Goal: Task Accomplishment & Management: Complete application form

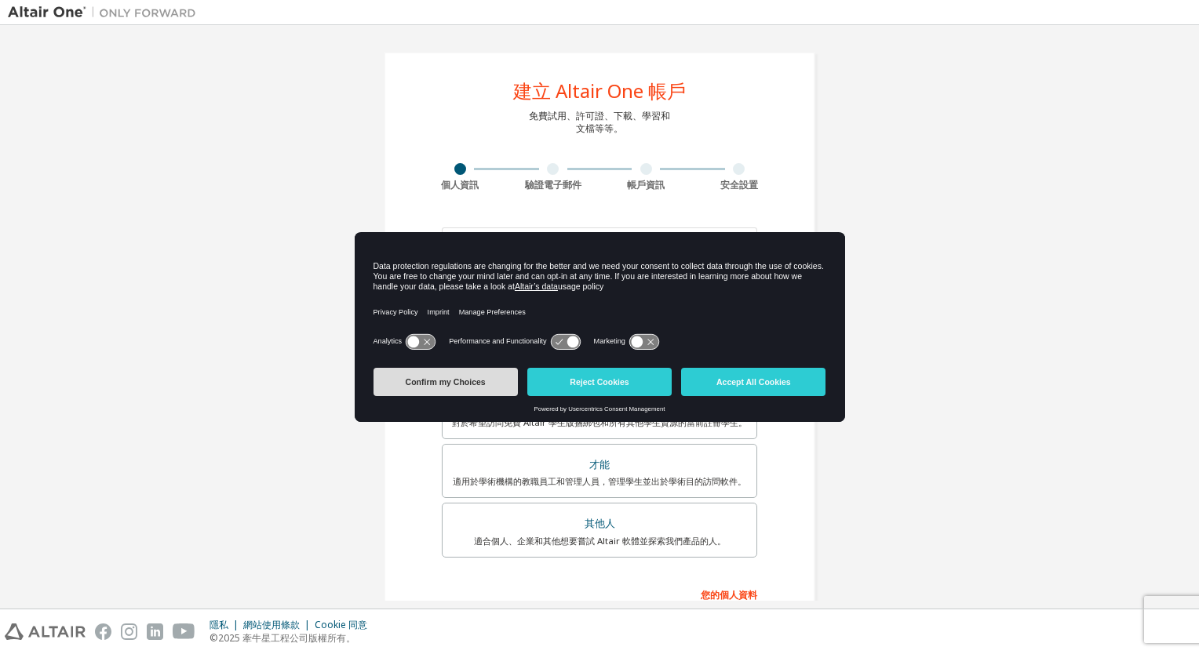
click at [424, 389] on button "Confirm my Choices" at bounding box center [445, 382] width 144 height 28
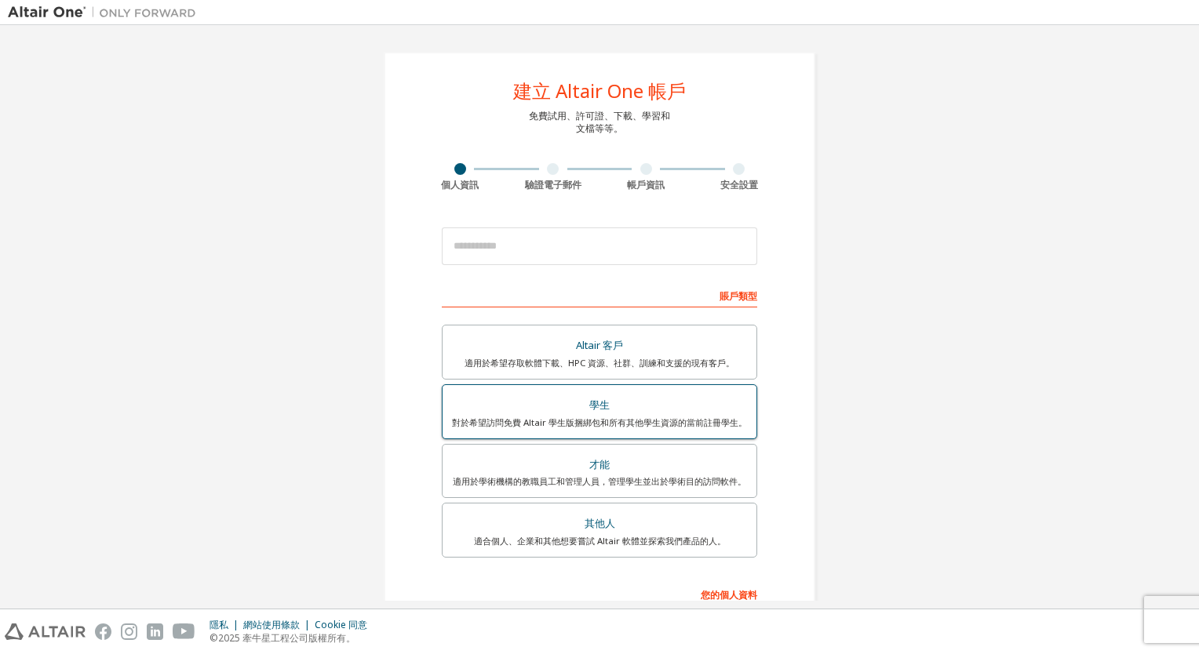
click at [605, 410] on div "學生" at bounding box center [599, 406] width 295 height 22
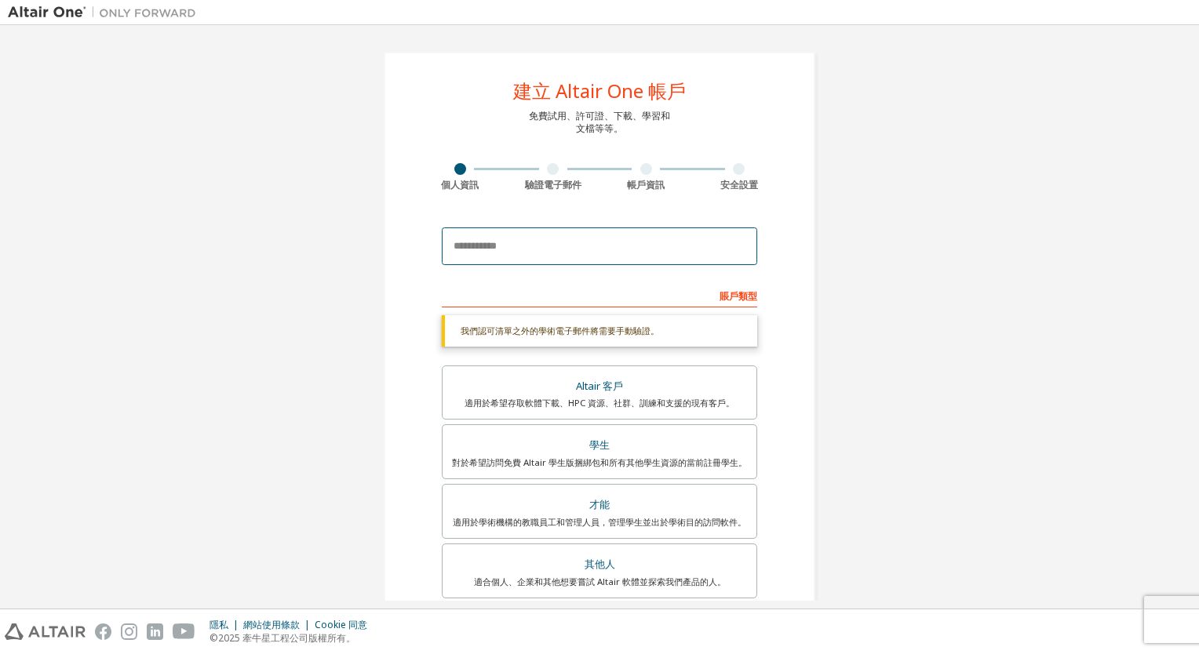
click at [677, 249] on input "email" at bounding box center [599, 247] width 315 height 38
type input "**********"
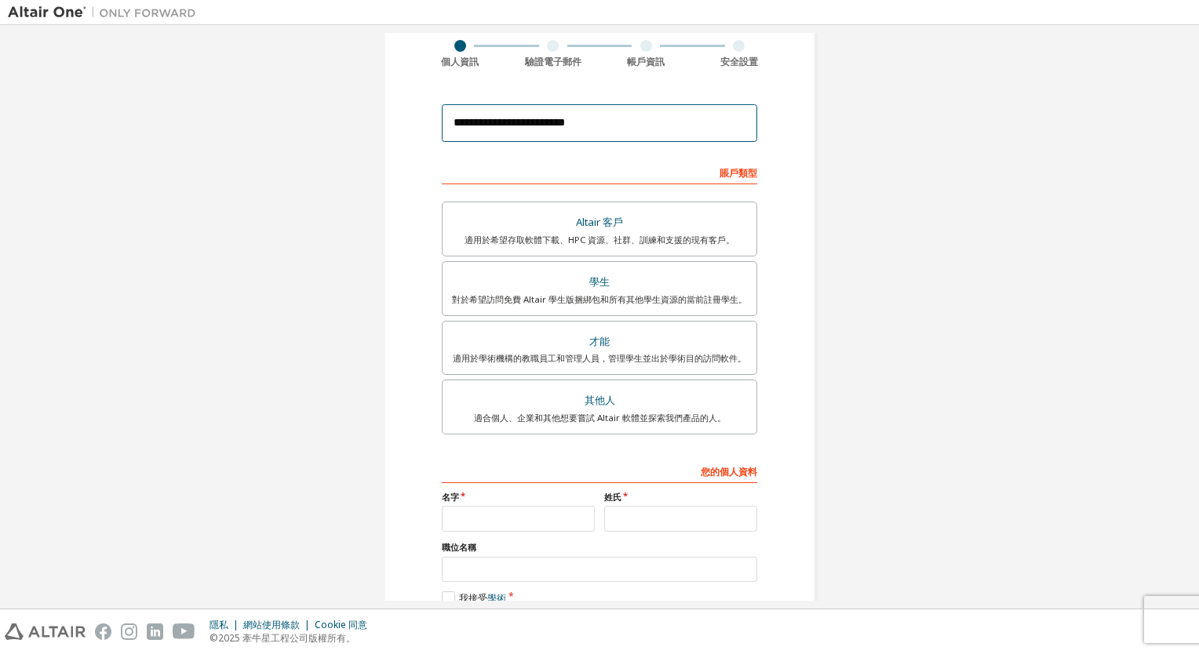
scroll to position [209, 0]
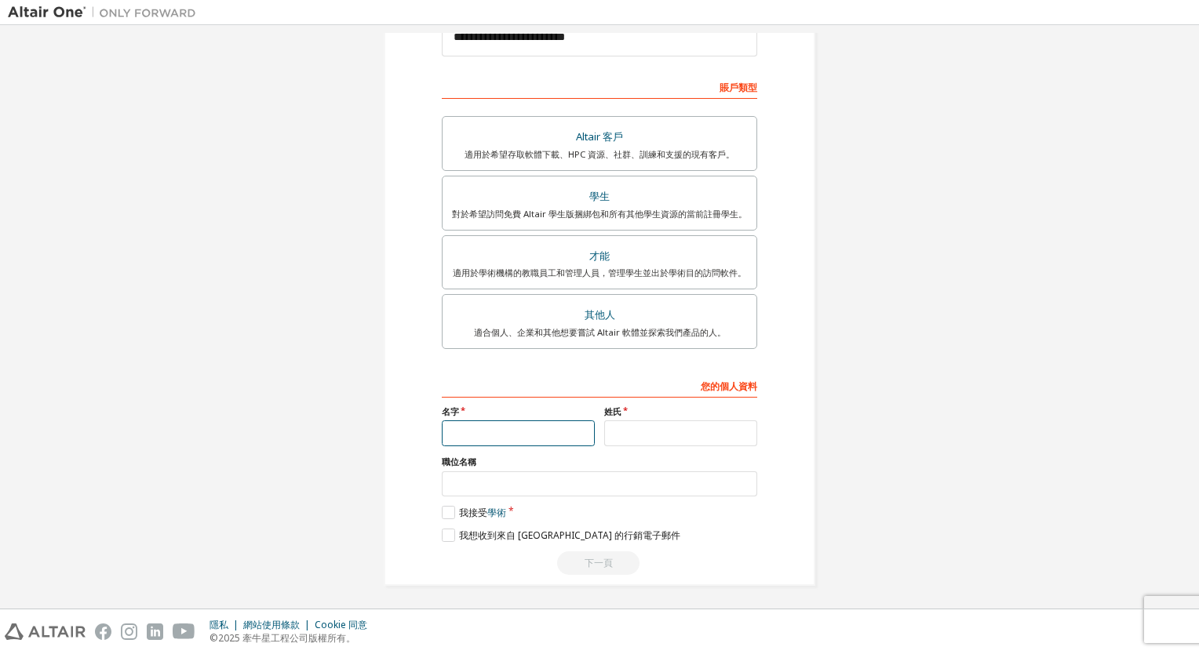
click at [539, 430] on input "text" at bounding box center [518, 434] width 153 height 26
click at [512, 427] on input "text" at bounding box center [518, 434] width 153 height 26
type input "*"
click at [480, 434] on input "*" at bounding box center [518, 434] width 153 height 26
type input "**"
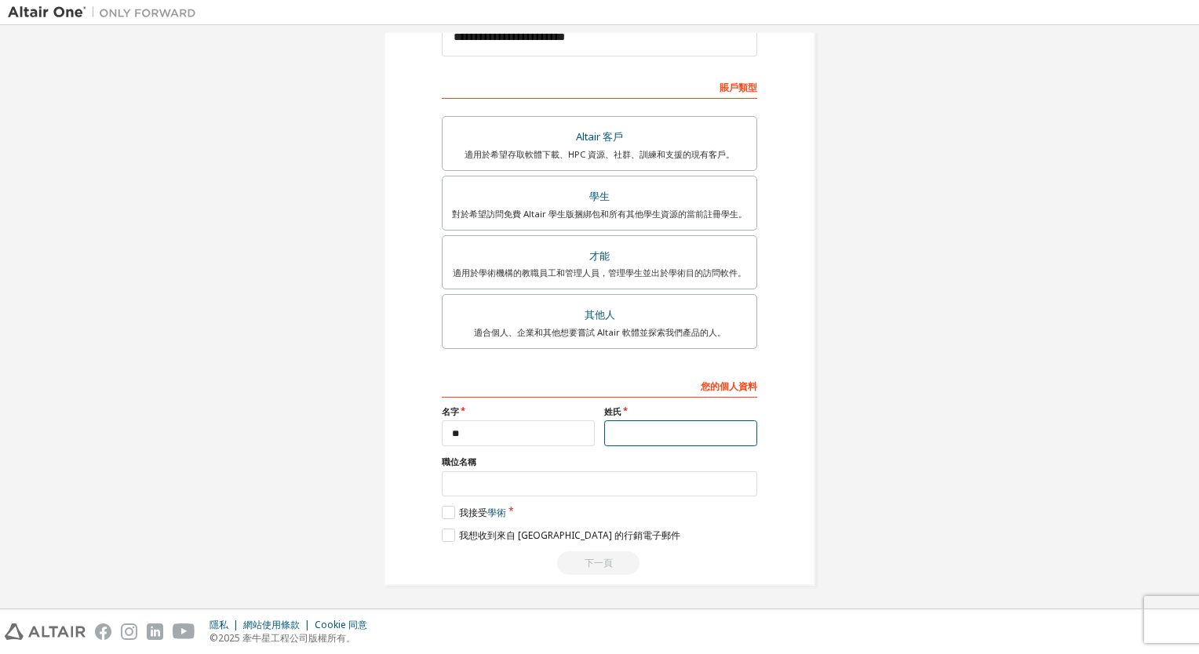
click at [743, 434] on input "text" at bounding box center [680, 434] width 153 height 26
type input "*"
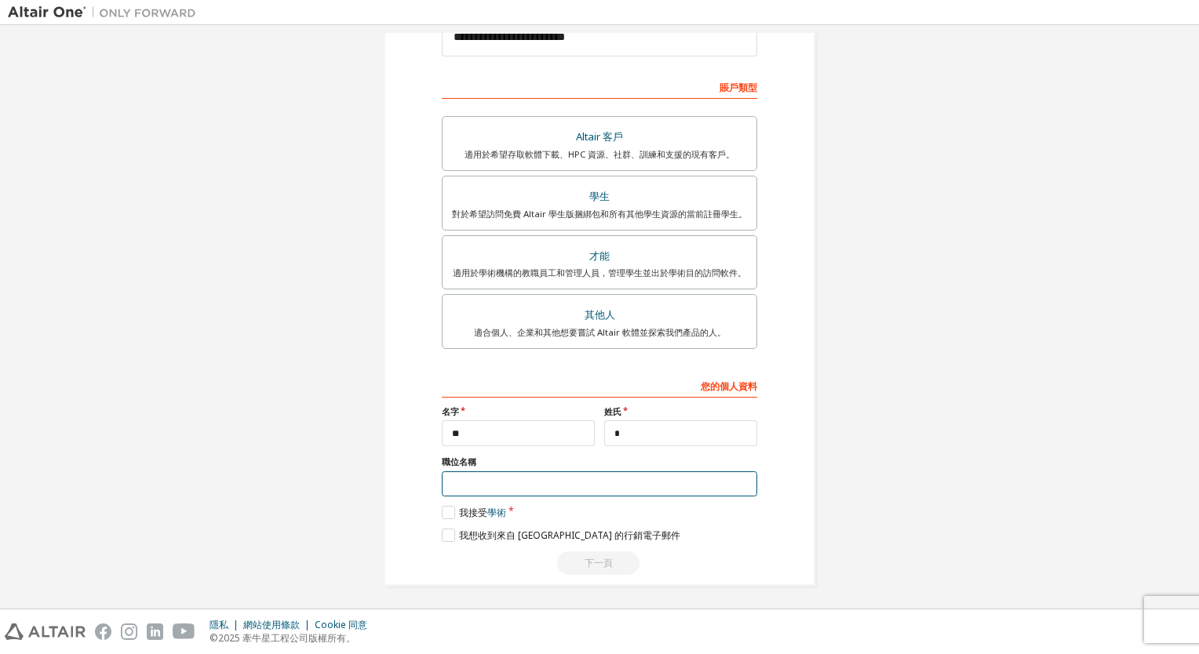
click at [683, 479] on input "text" at bounding box center [599, 485] width 315 height 26
click at [442, 512] on label "我接受 學術" at bounding box center [474, 512] width 64 height 13
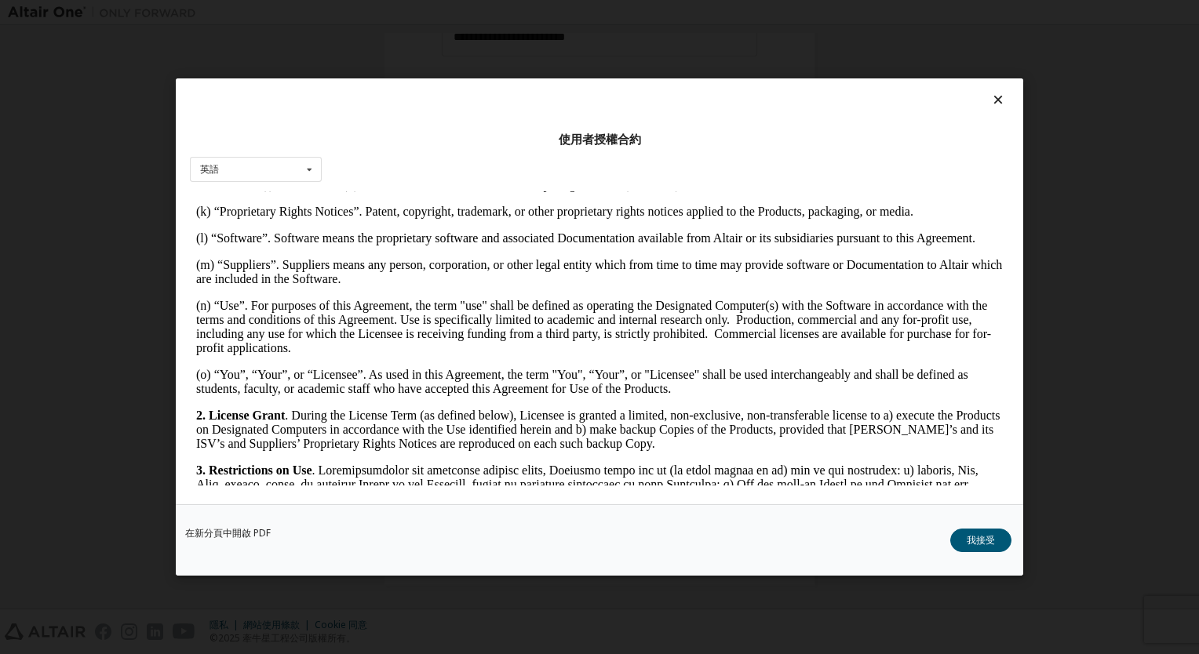
scroll to position [1020, 0]
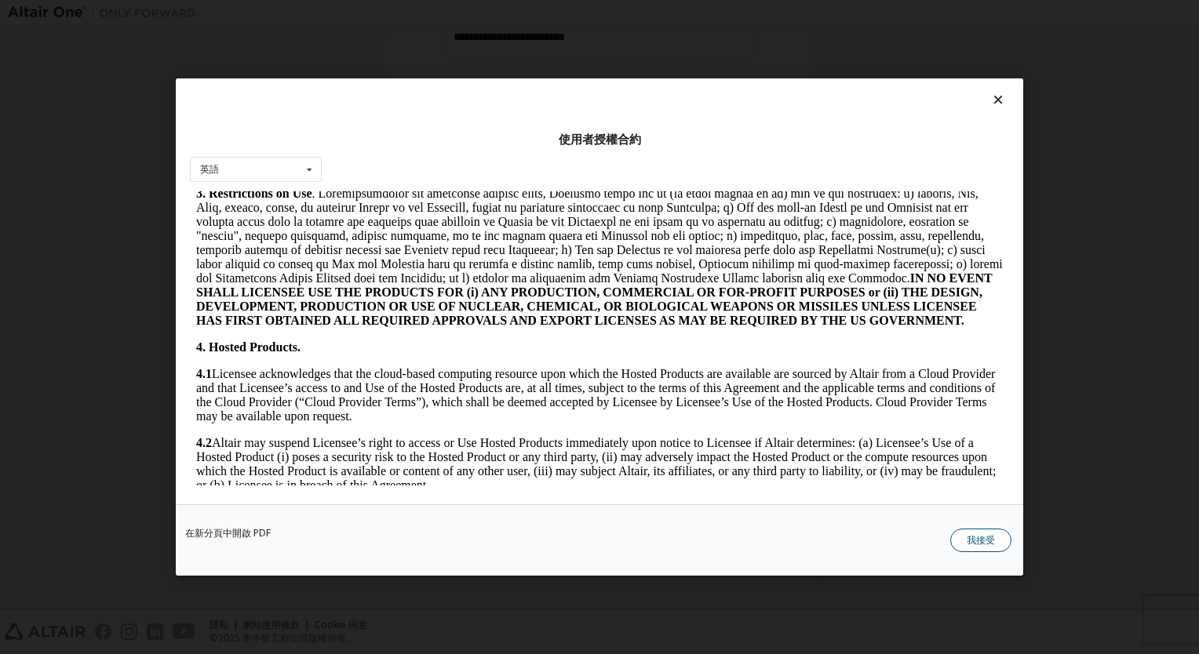
click at [963, 544] on button "我接受" at bounding box center [980, 541] width 61 height 24
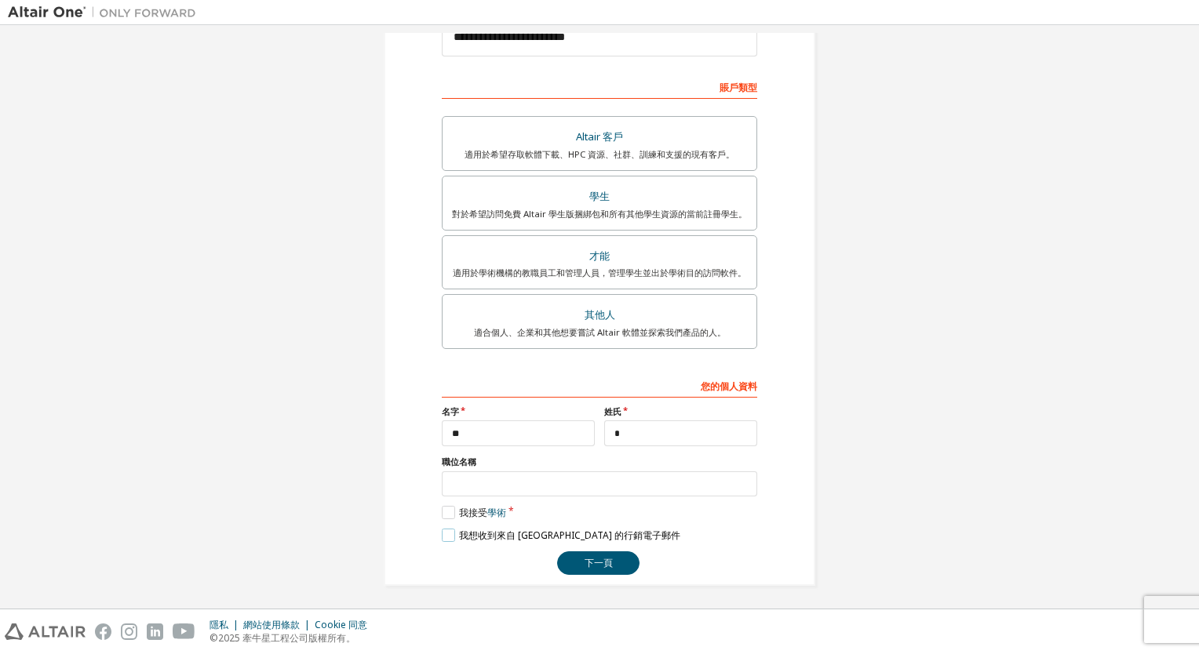
click at [442, 532] on label "我想收到來自 [GEOGRAPHIC_DATA] 的行銷電子郵件" at bounding box center [561, 535] width 239 height 13
click at [442, 529] on label "我想收到來自 [GEOGRAPHIC_DATA] 的行銷電子郵件" at bounding box center [561, 535] width 239 height 13
click at [599, 556] on button "下一頁" at bounding box center [598, 564] width 82 height 24
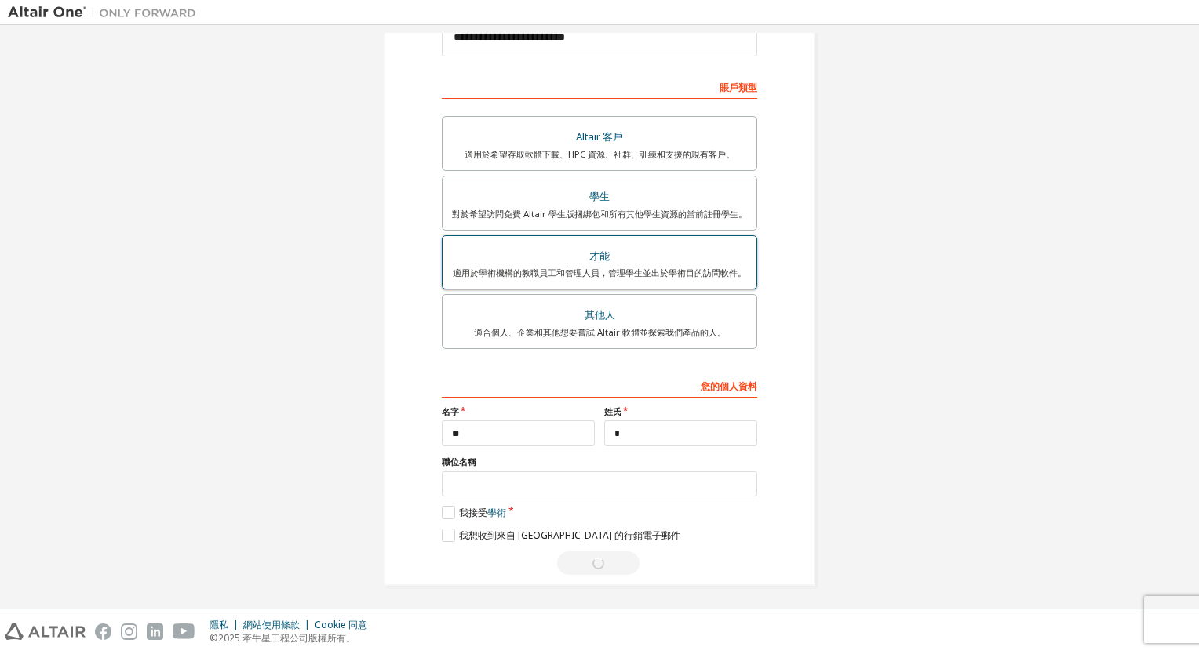
scroll to position [0, 0]
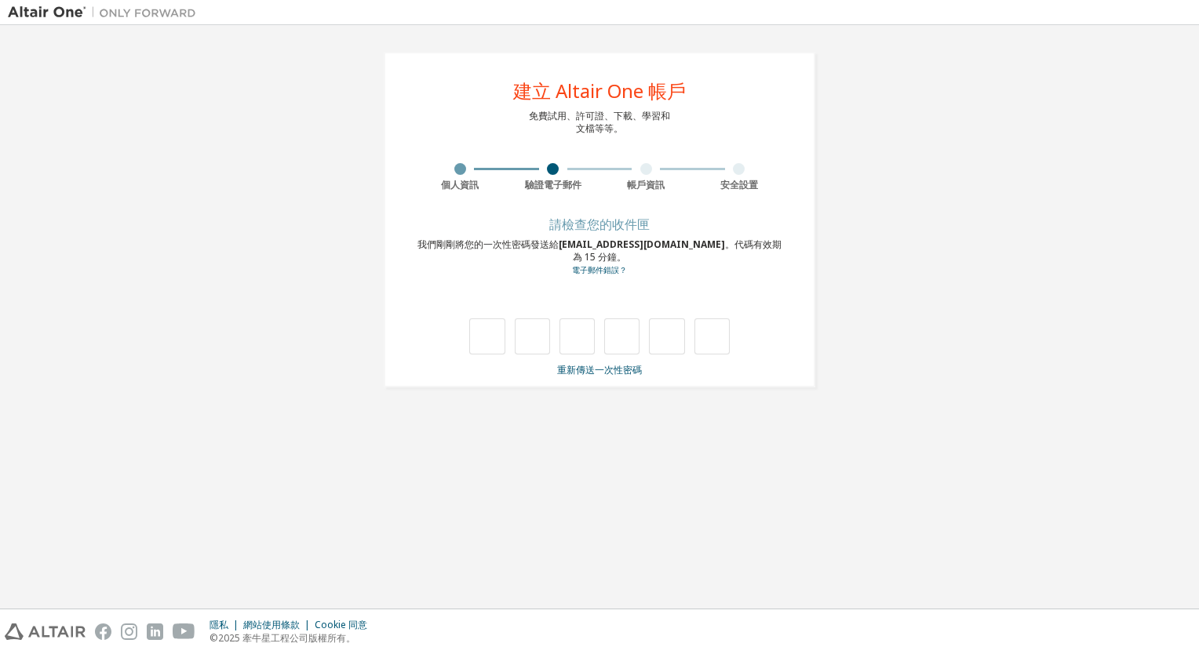
type input "*"
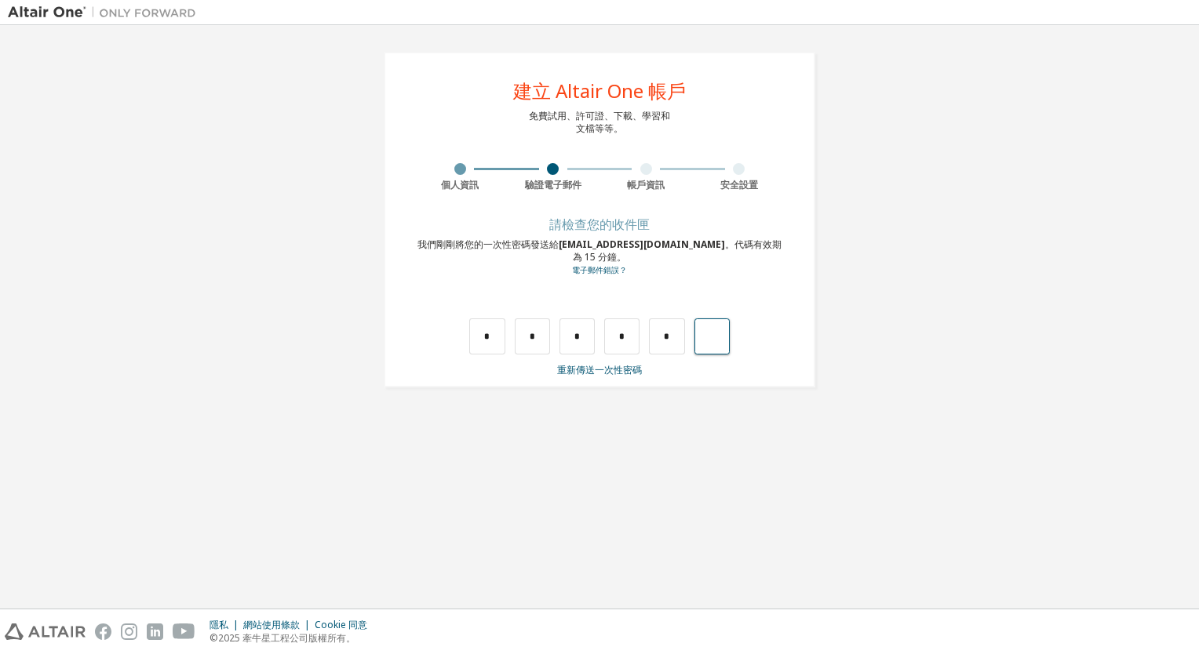
type input "*"
click at [498, 340] on input "text" at bounding box center [486, 337] width 35 height 36
type input "*"
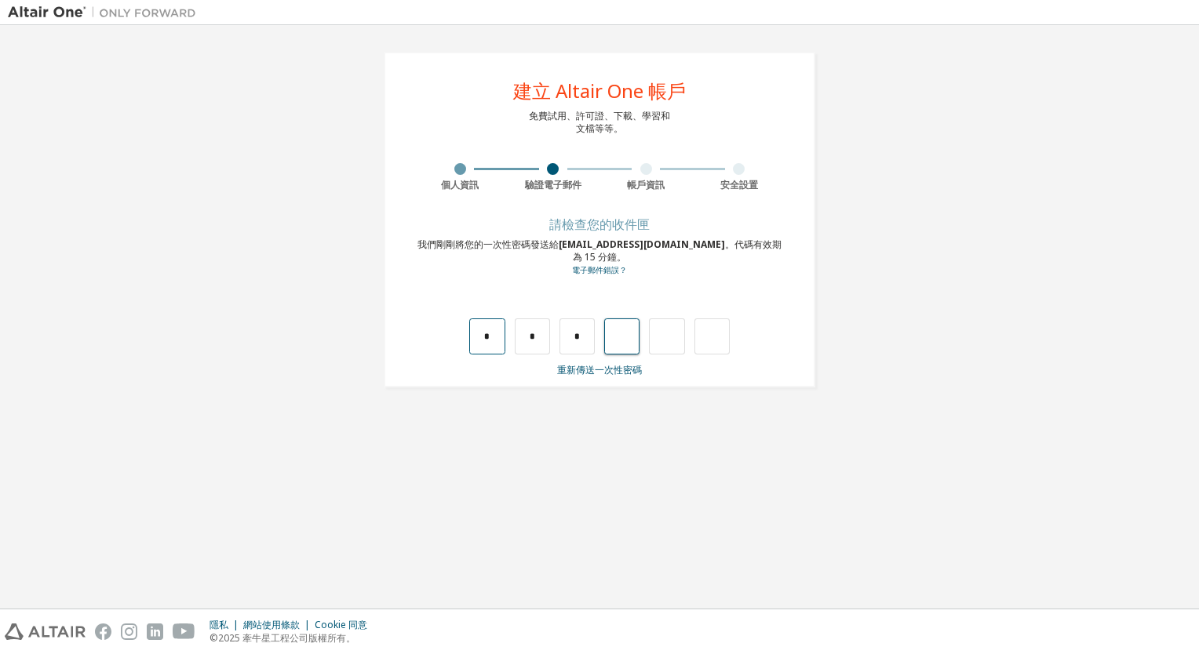
type input "*"
click at [485, 347] on input "text" at bounding box center [486, 337] width 35 height 36
type input "*"
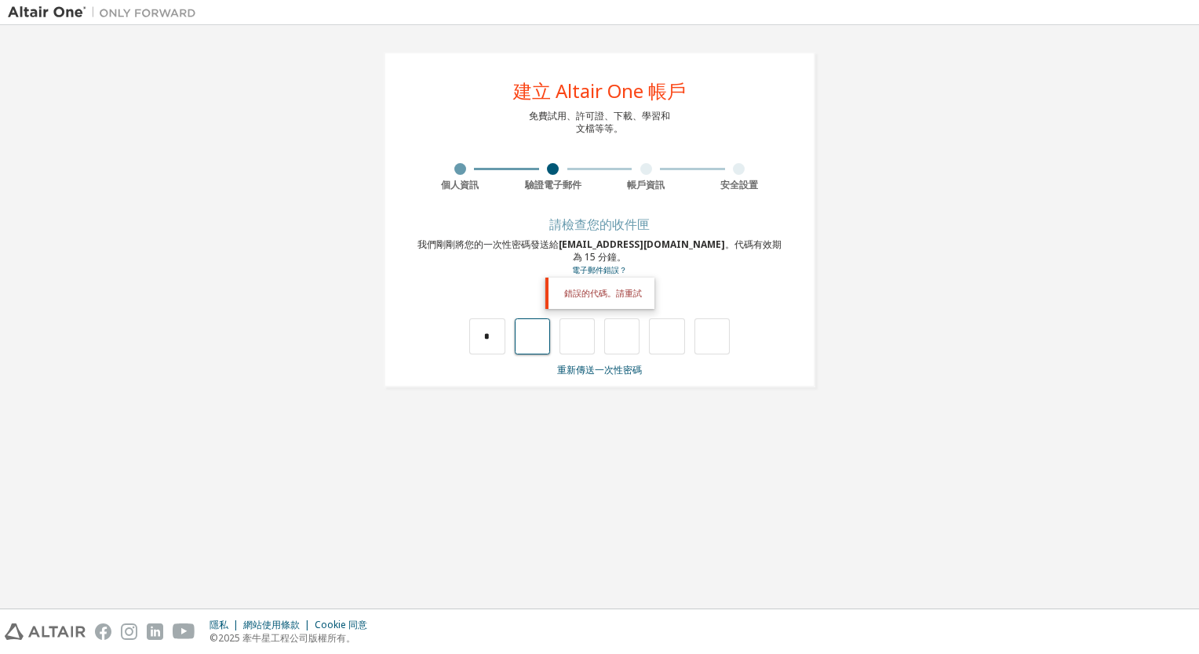
type input "*"
click at [547, 340] on input "*" at bounding box center [532, 337] width 35 height 36
click at [539, 328] on input "text" at bounding box center [532, 337] width 35 height 36
click at [889, 303] on div "**********" at bounding box center [599, 219] width 1183 height 373
click at [537, 340] on input "text" at bounding box center [532, 337] width 35 height 36
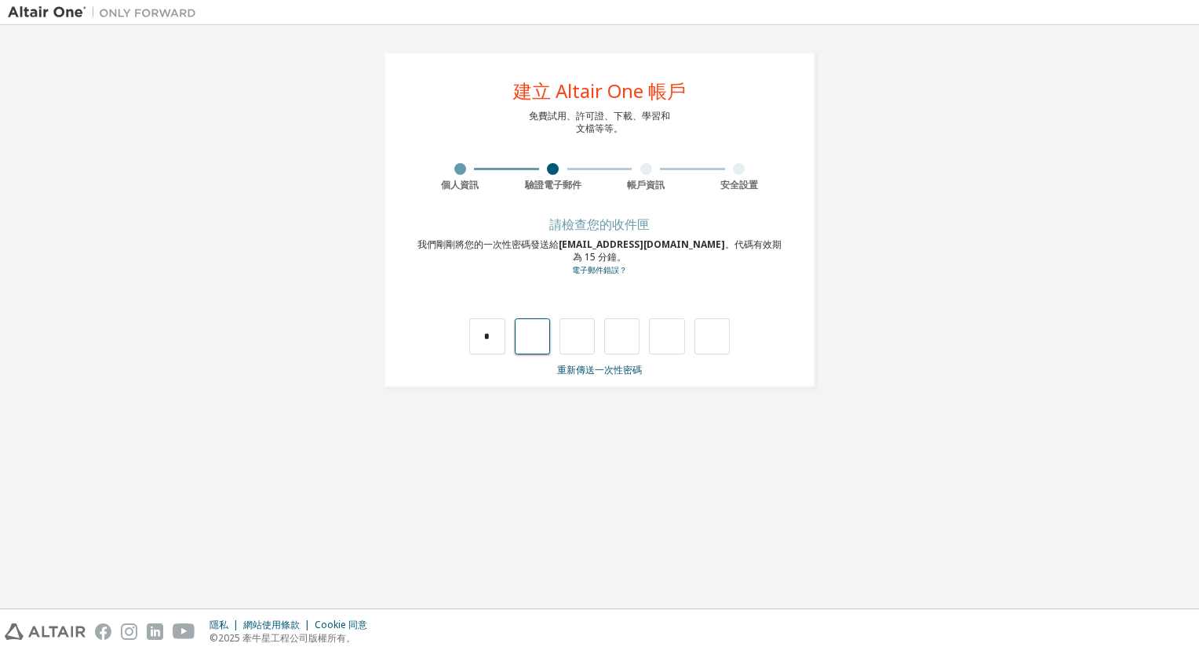
type input "*"
click at [584, 326] on input "*" at bounding box center [576, 337] width 35 height 36
type input "*"
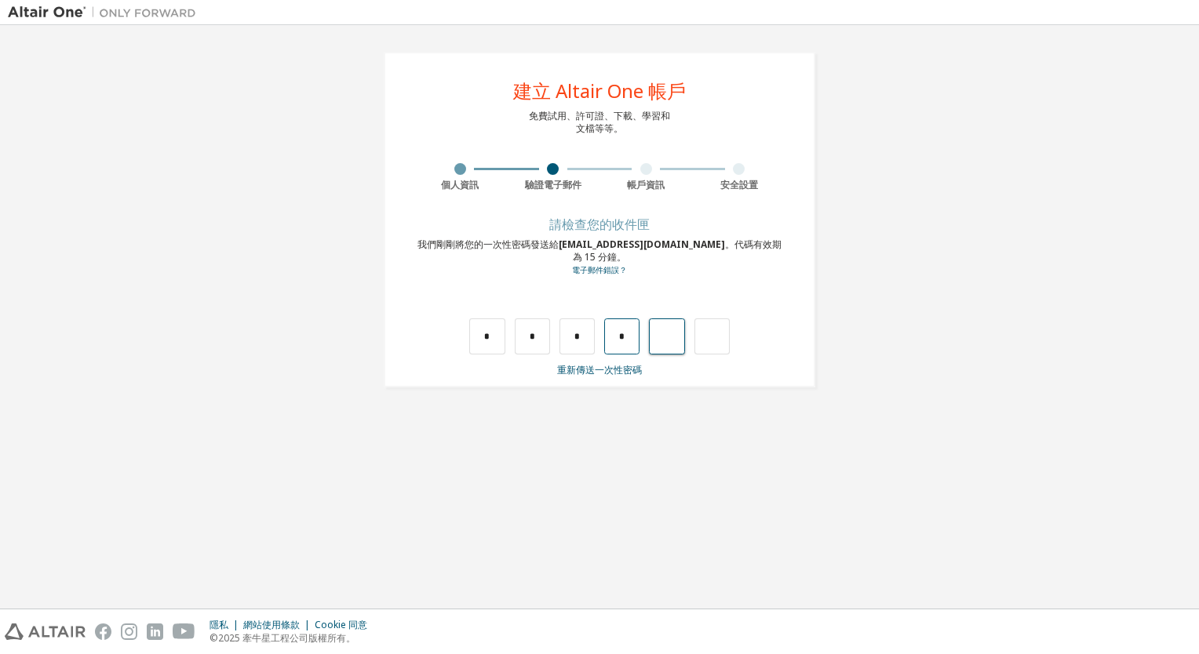
type input "*"
click at [668, 342] on input "*" at bounding box center [666, 337] width 35 height 36
type input "*"
